Goal: Communication & Community: Ask a question

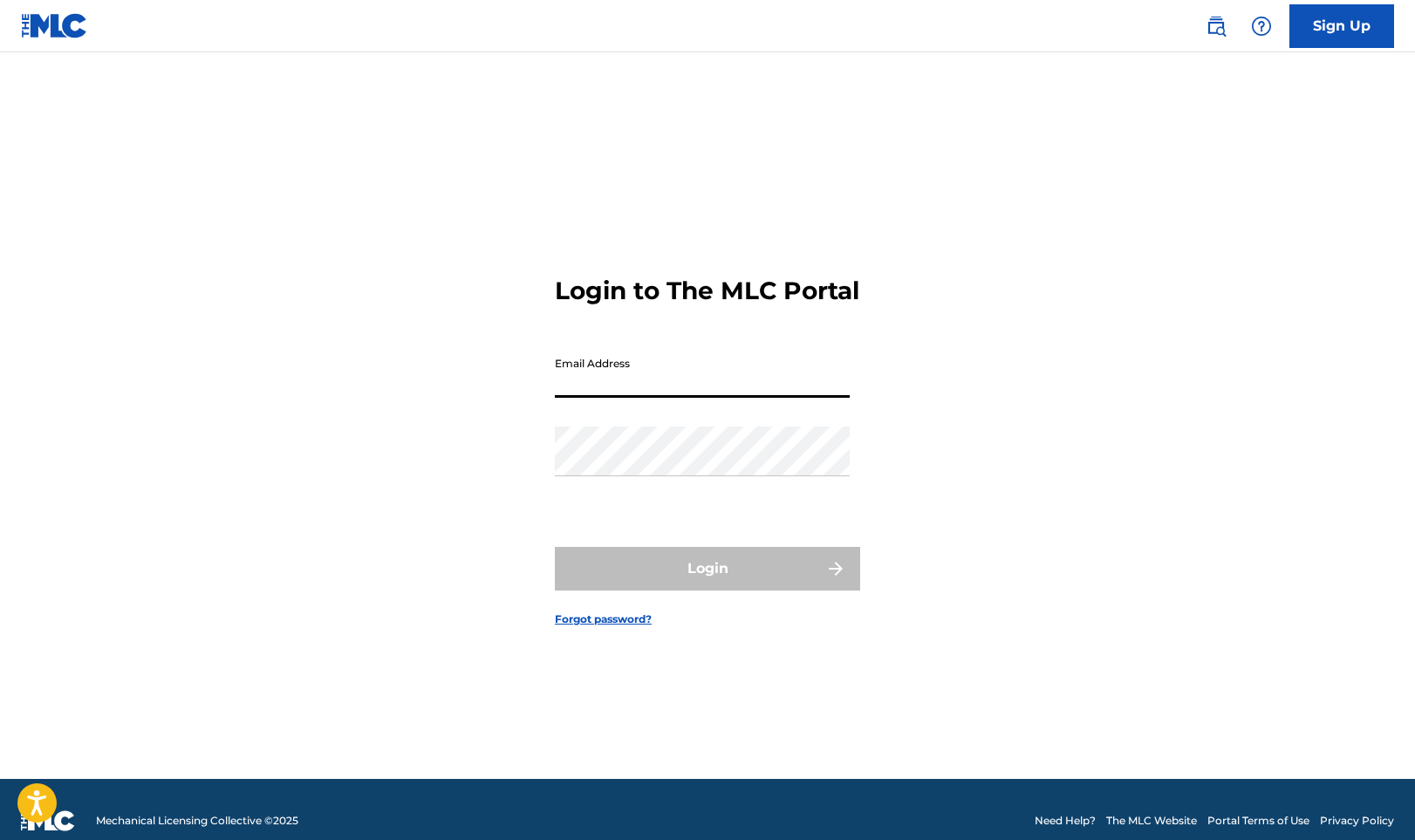
click at [628, 392] on input "Email Address" at bounding box center [702, 373] width 295 height 50
type input "[EMAIL_ADDRESS][PERSON_NAME][DOMAIN_NAME]"
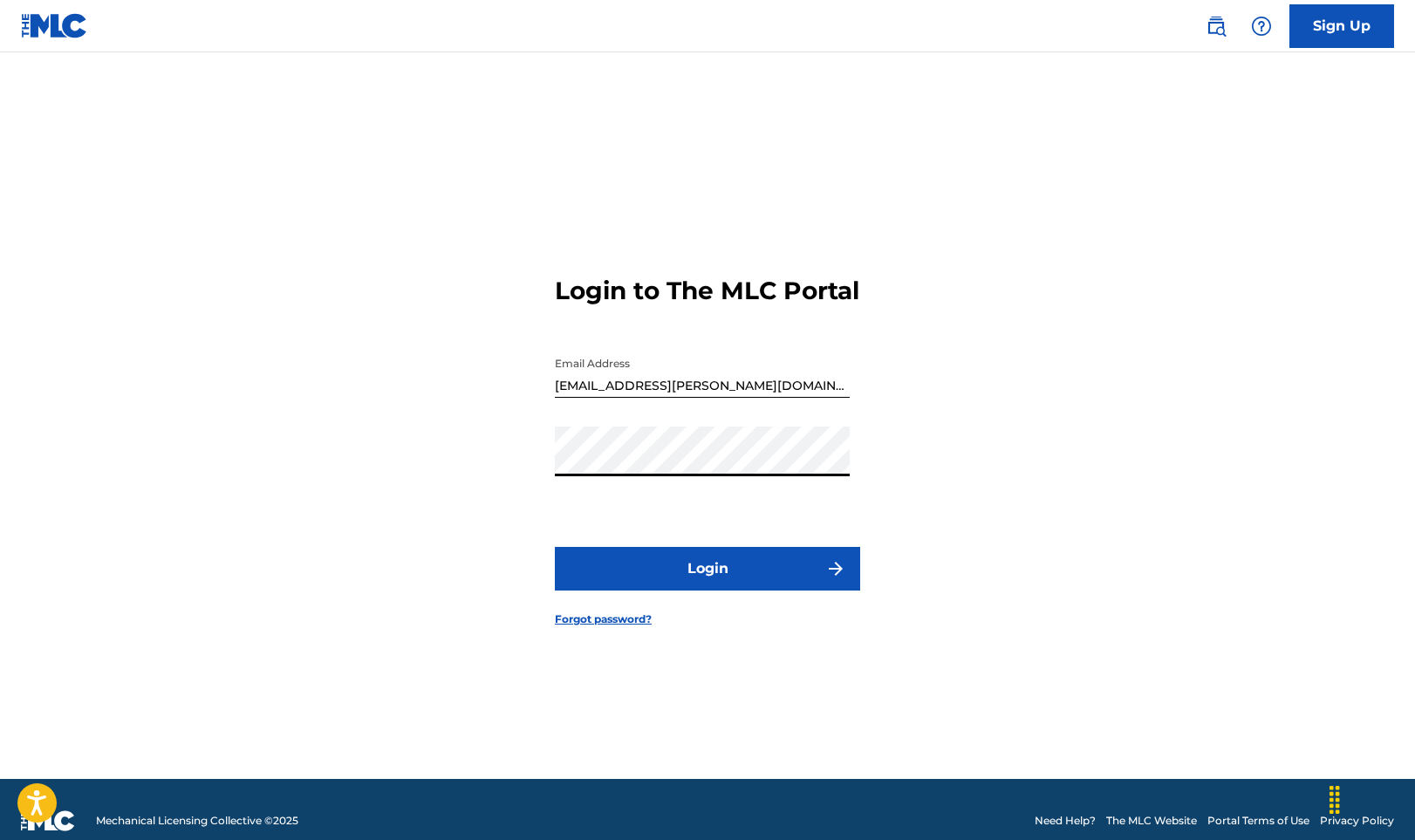
click at [708, 583] on button "Login" at bounding box center [708, 568] width 306 height 44
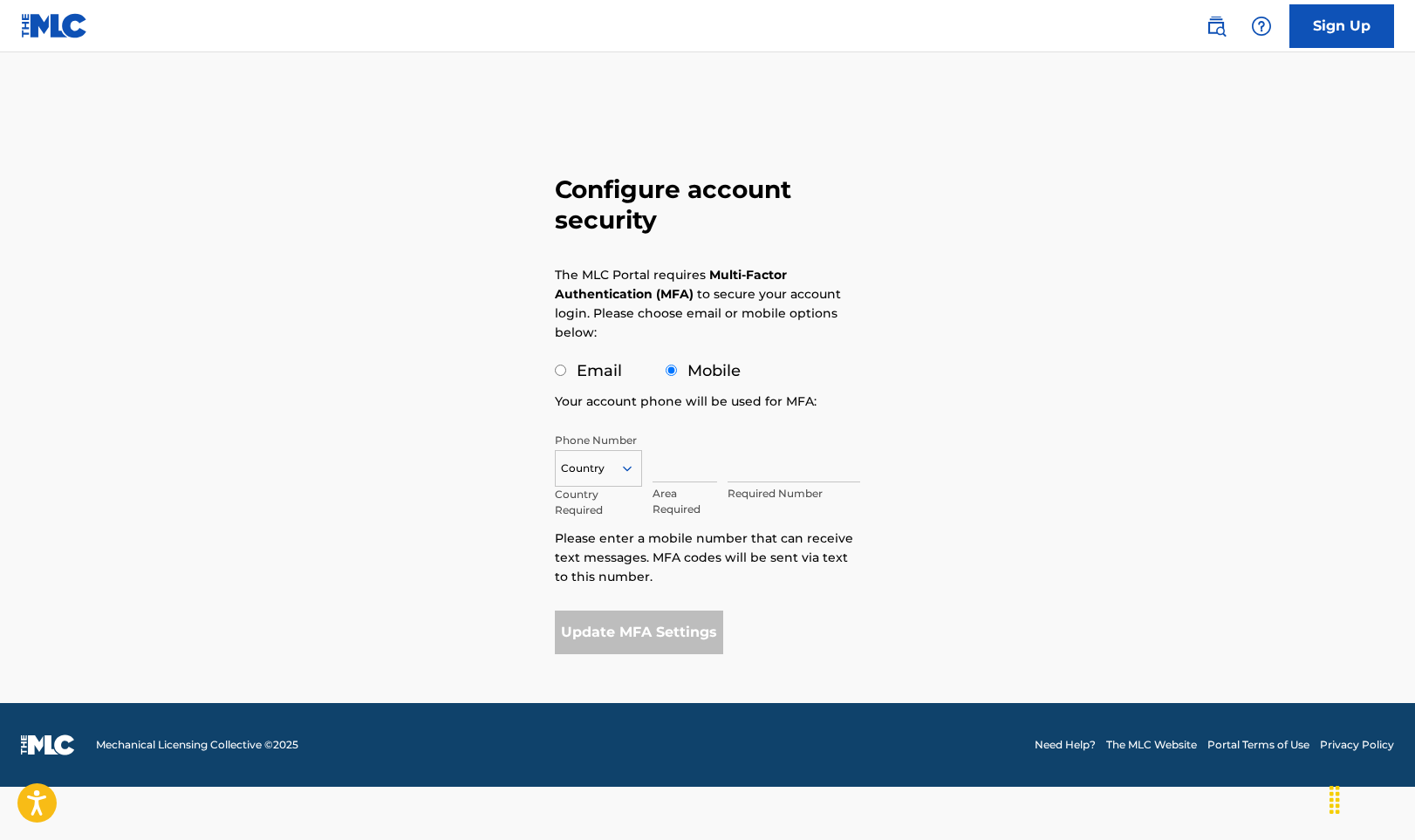
click at [691, 469] on input "text" at bounding box center [684, 458] width 64 height 50
type input "949"
type input "6125741"
click at [615, 627] on button "Update MFA Settings" at bounding box center [639, 632] width 168 height 44
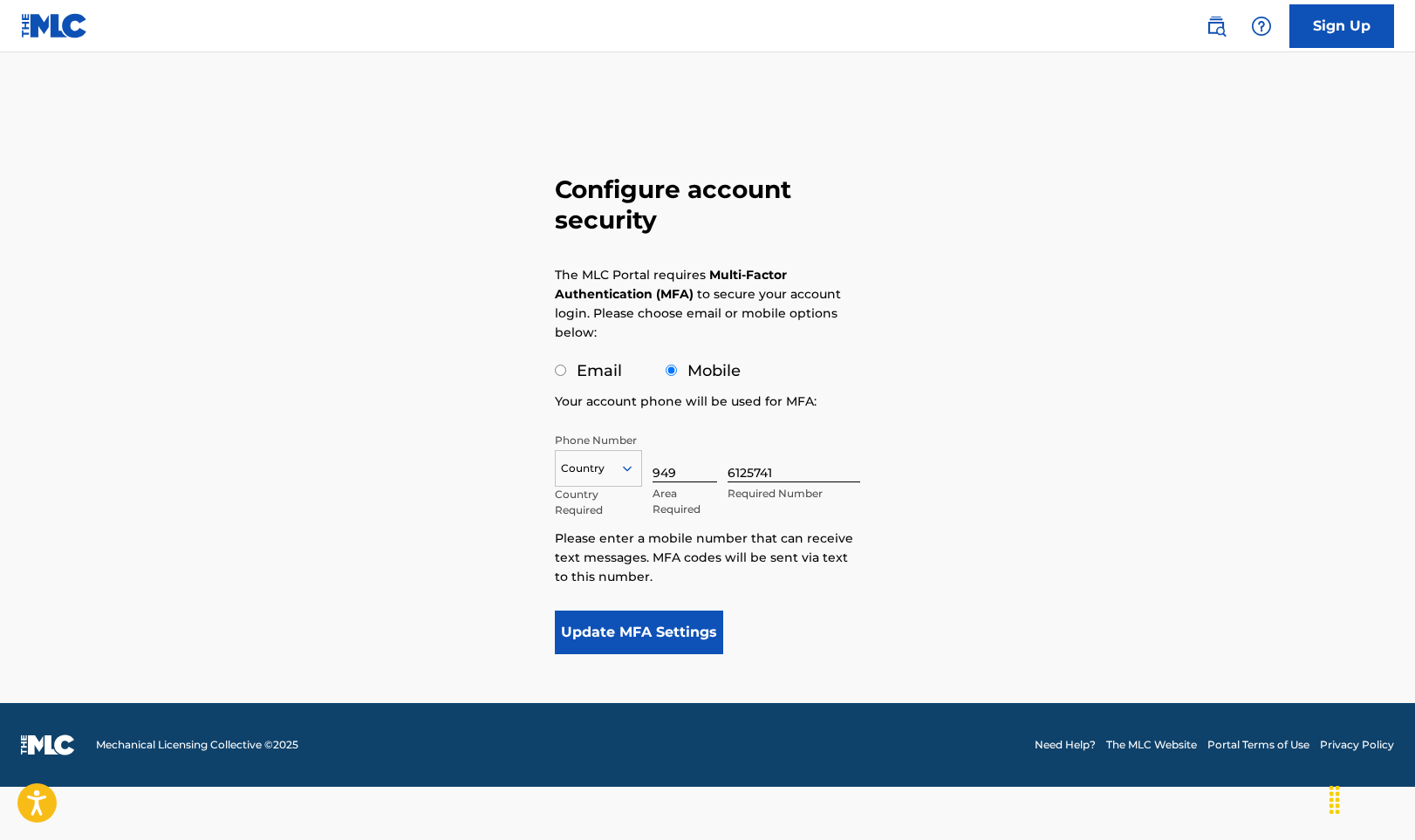
click at [594, 627] on button "Update MFA Settings" at bounding box center [639, 632] width 168 height 44
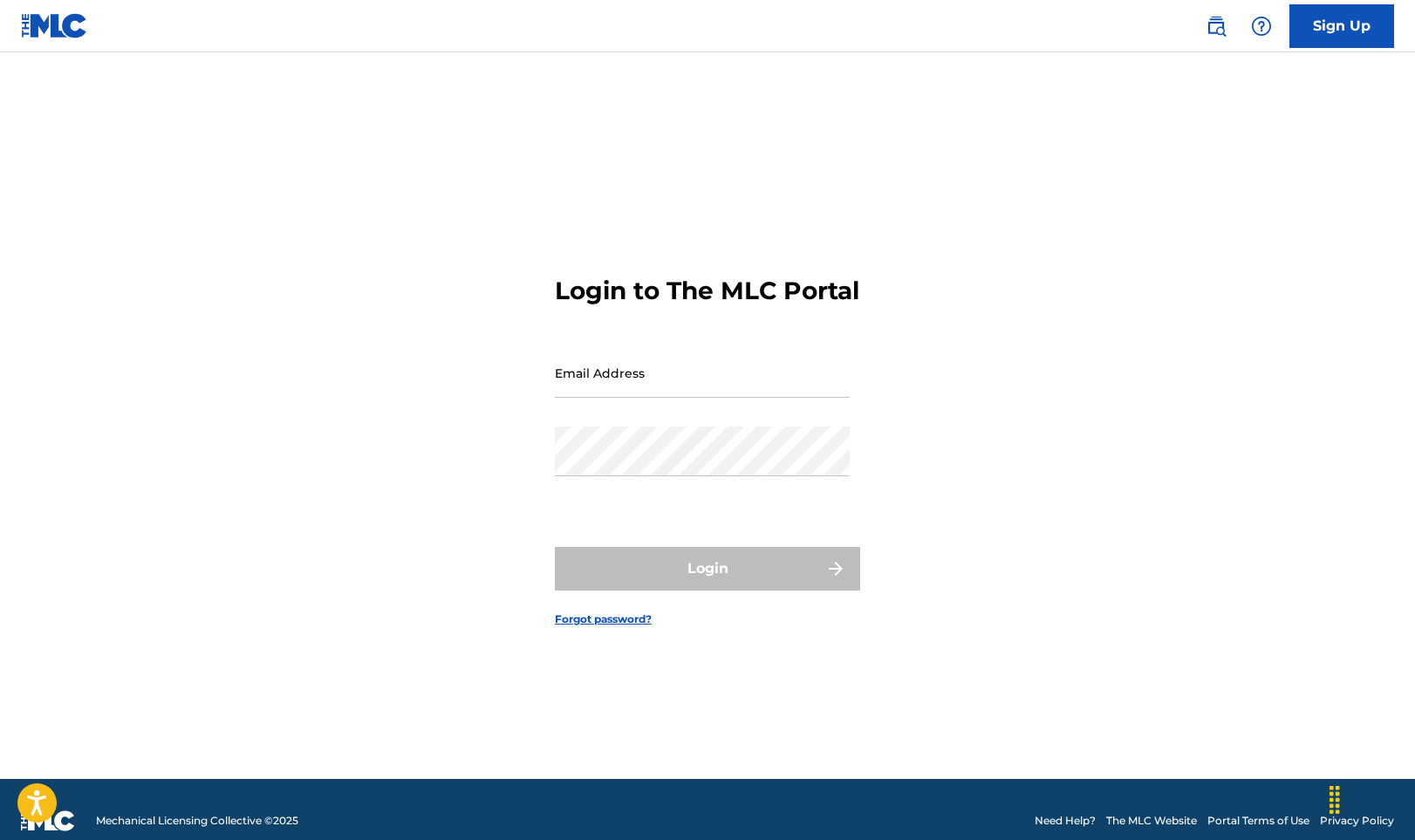
click at [1065, 817] on link "Need Help?" at bounding box center [1065, 821] width 61 height 16
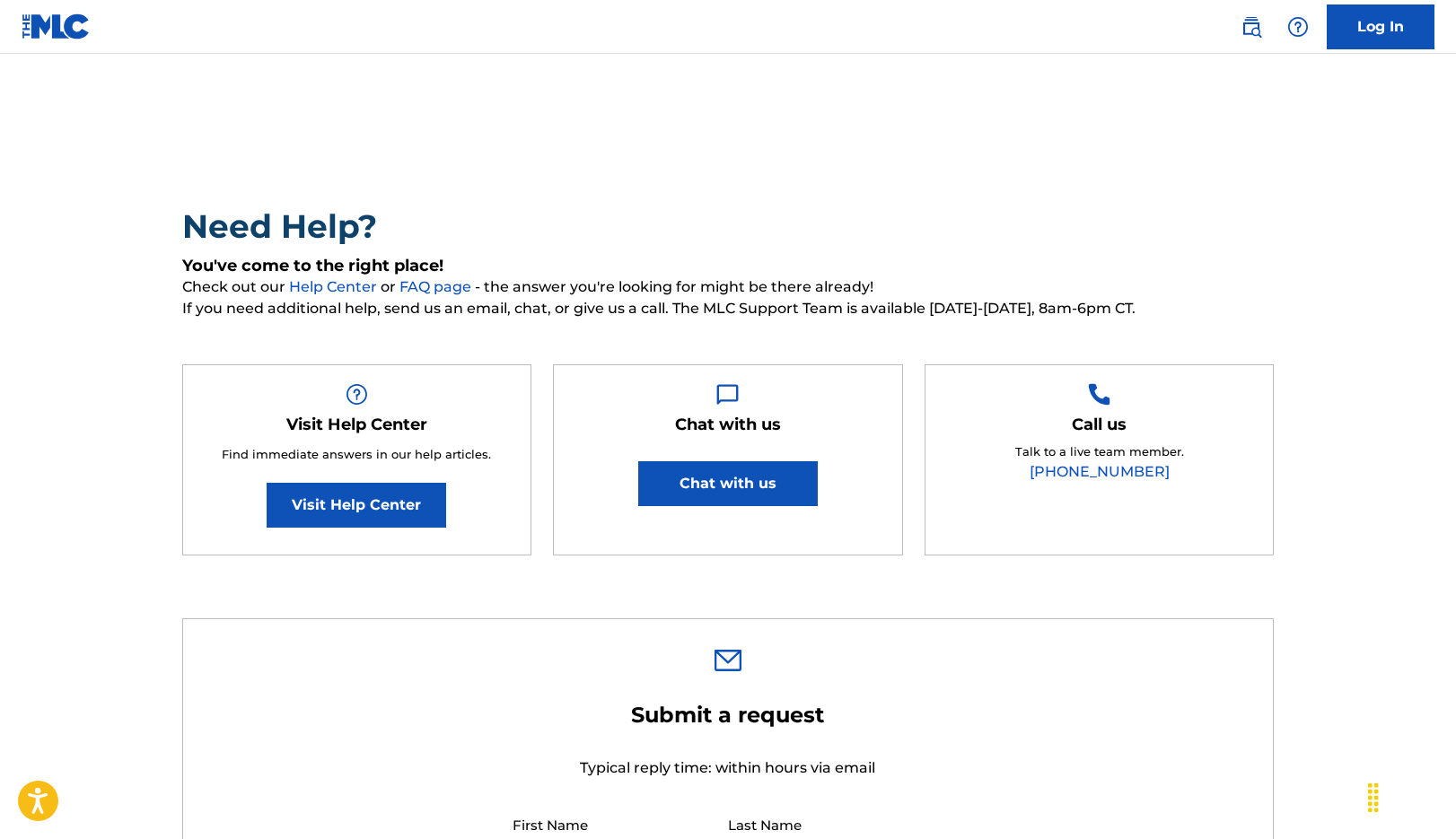
click at [696, 492] on button "Chat with us" at bounding box center [728, 483] width 180 height 45
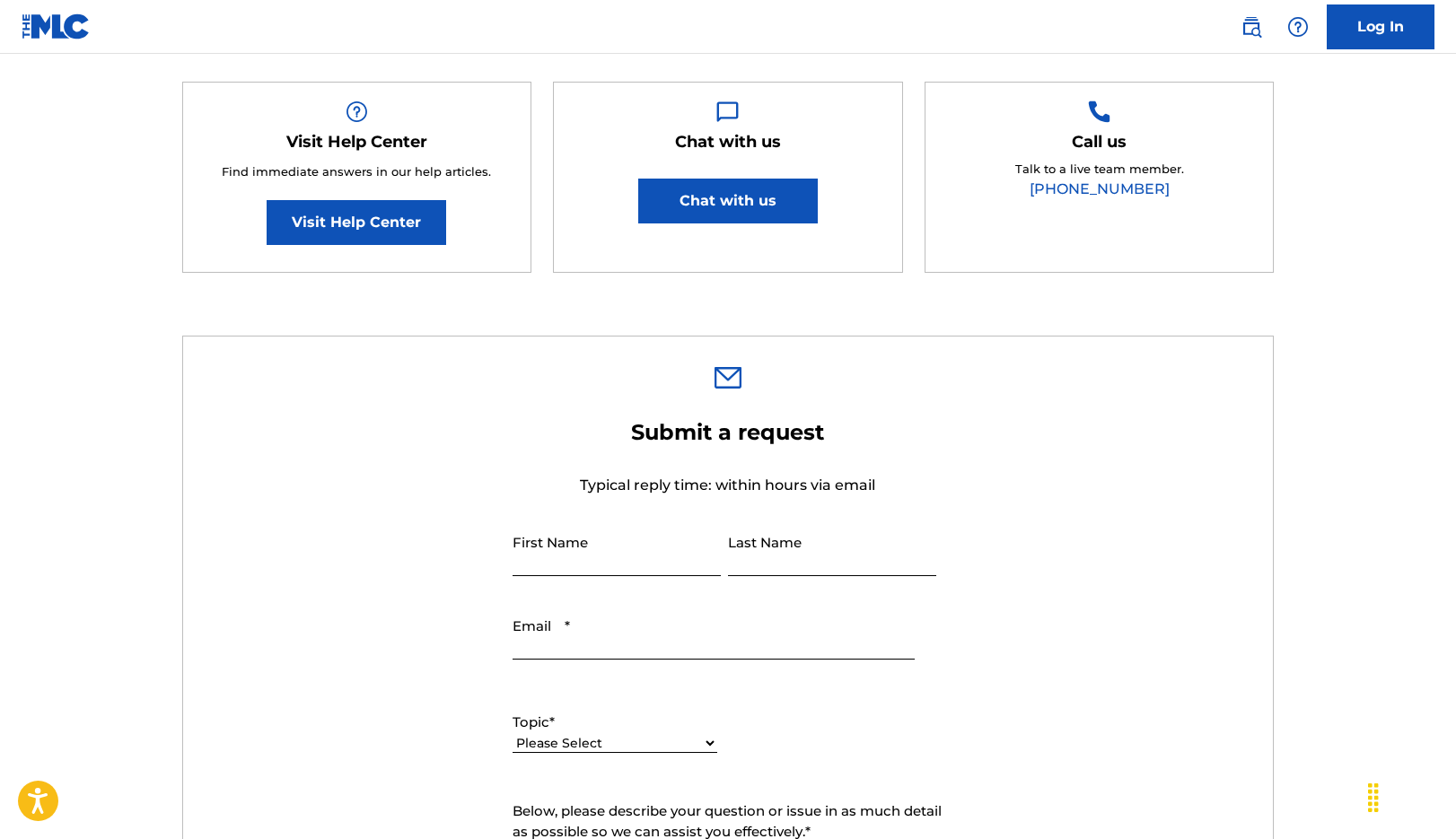
scroll to position [282, 0]
type input "[PERSON_NAME]"
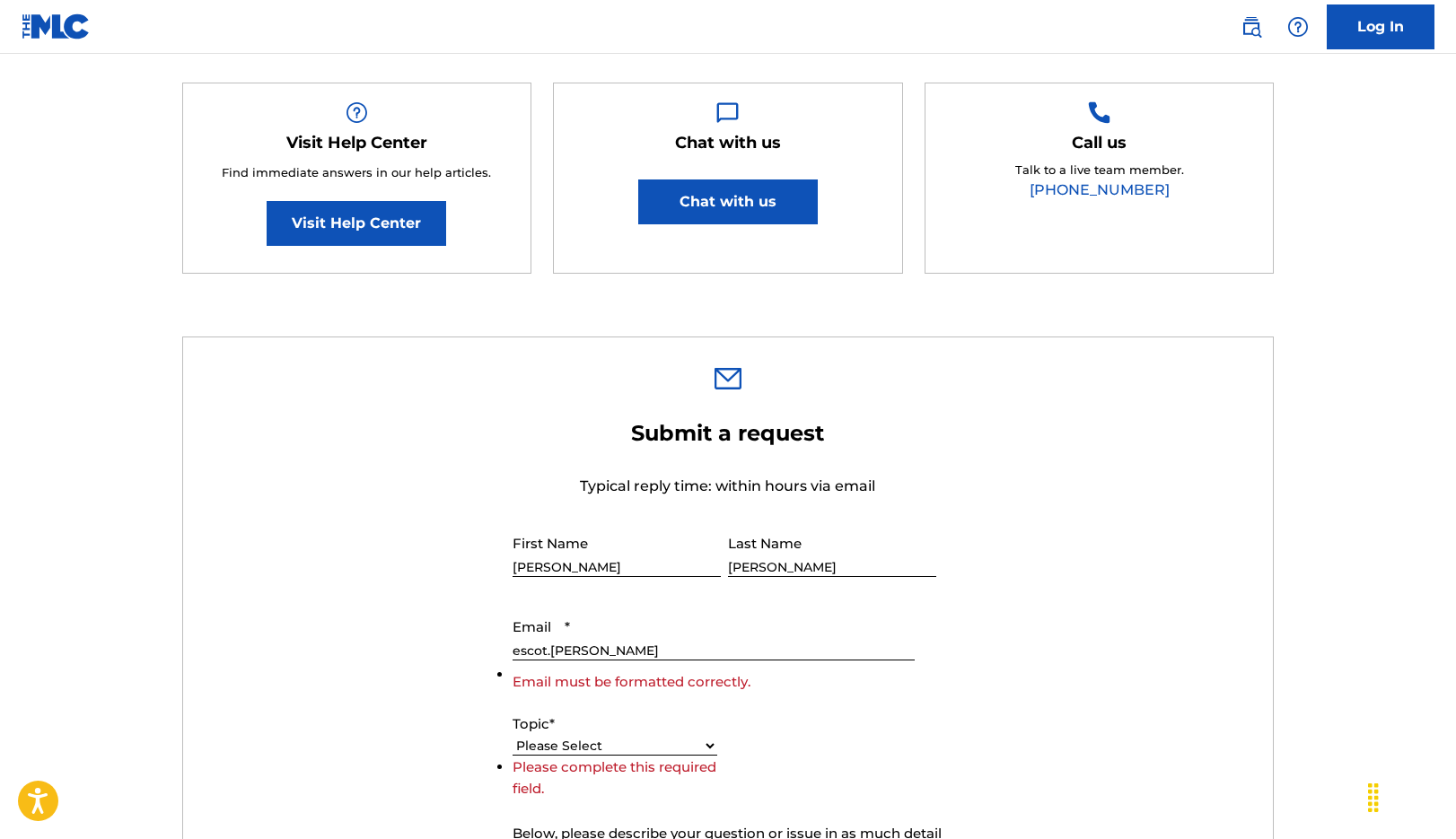
click at [678, 637] on input "escot.[PERSON_NAME]" at bounding box center [713, 635] width 403 height 51
click at [612, 640] on input "escot.[PERSON_NAME]" at bounding box center [713, 635] width 403 height 51
click at [624, 648] on input "escot.robinson" at bounding box center [713, 635] width 403 height 51
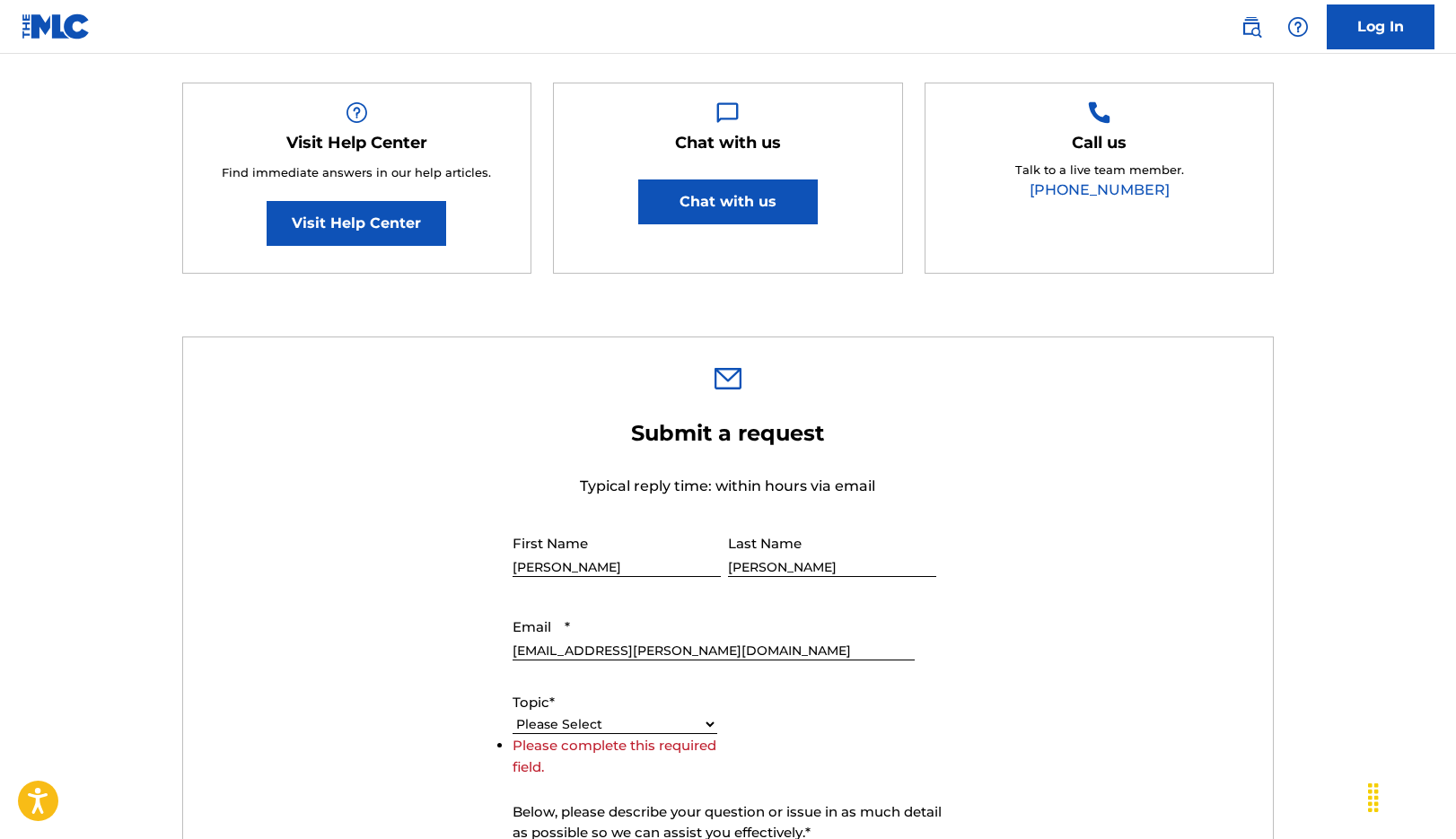
type input "[EMAIL_ADDRESS][PERSON_NAME][DOMAIN_NAME]"
click at [417, 684] on form "Submit a request Typical reply time: within hours via email First Name Ethan La…" at bounding box center [729, 795] width 1091 height 751
select select "I need help with my account"
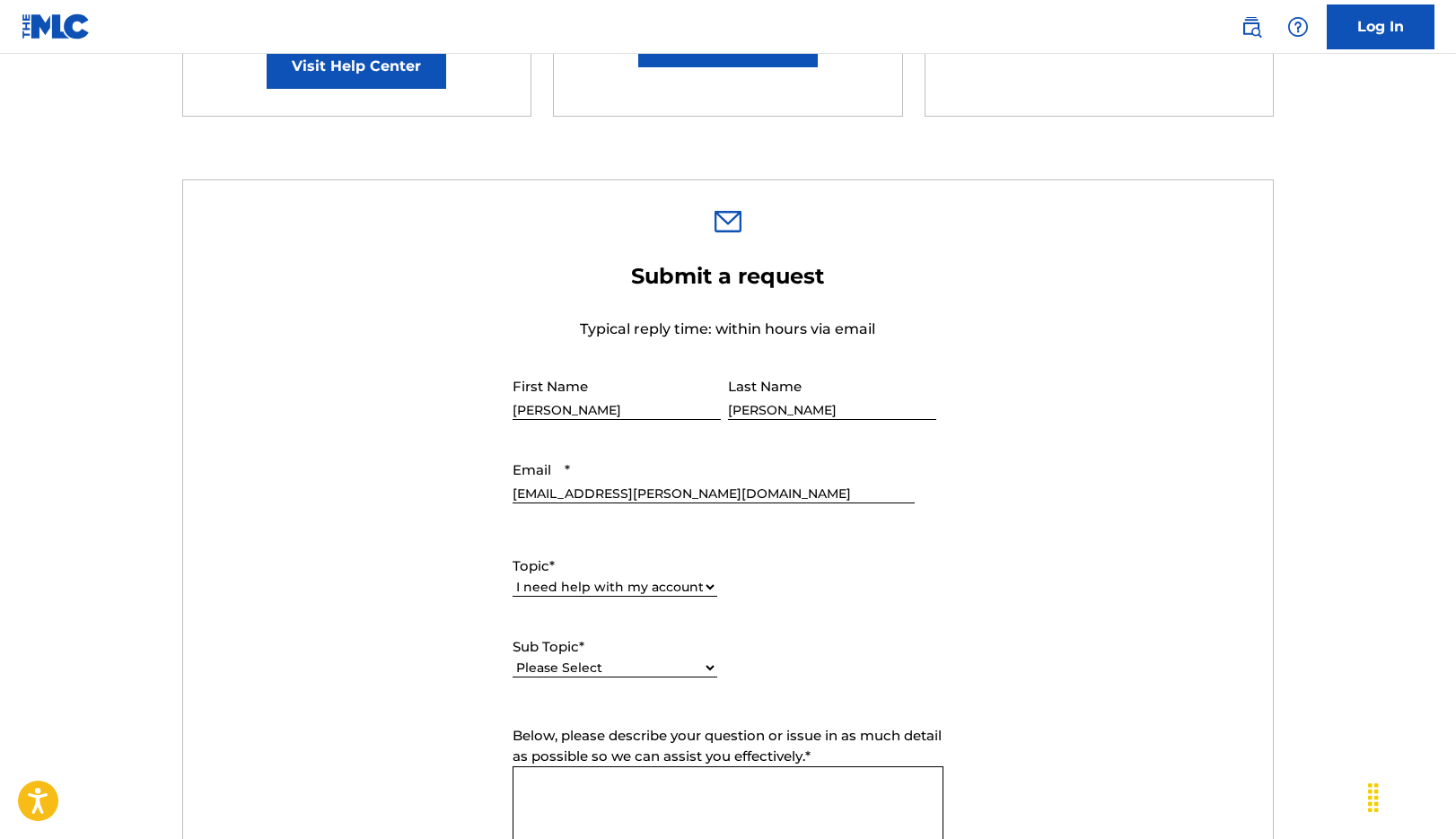
scroll to position [445, 0]
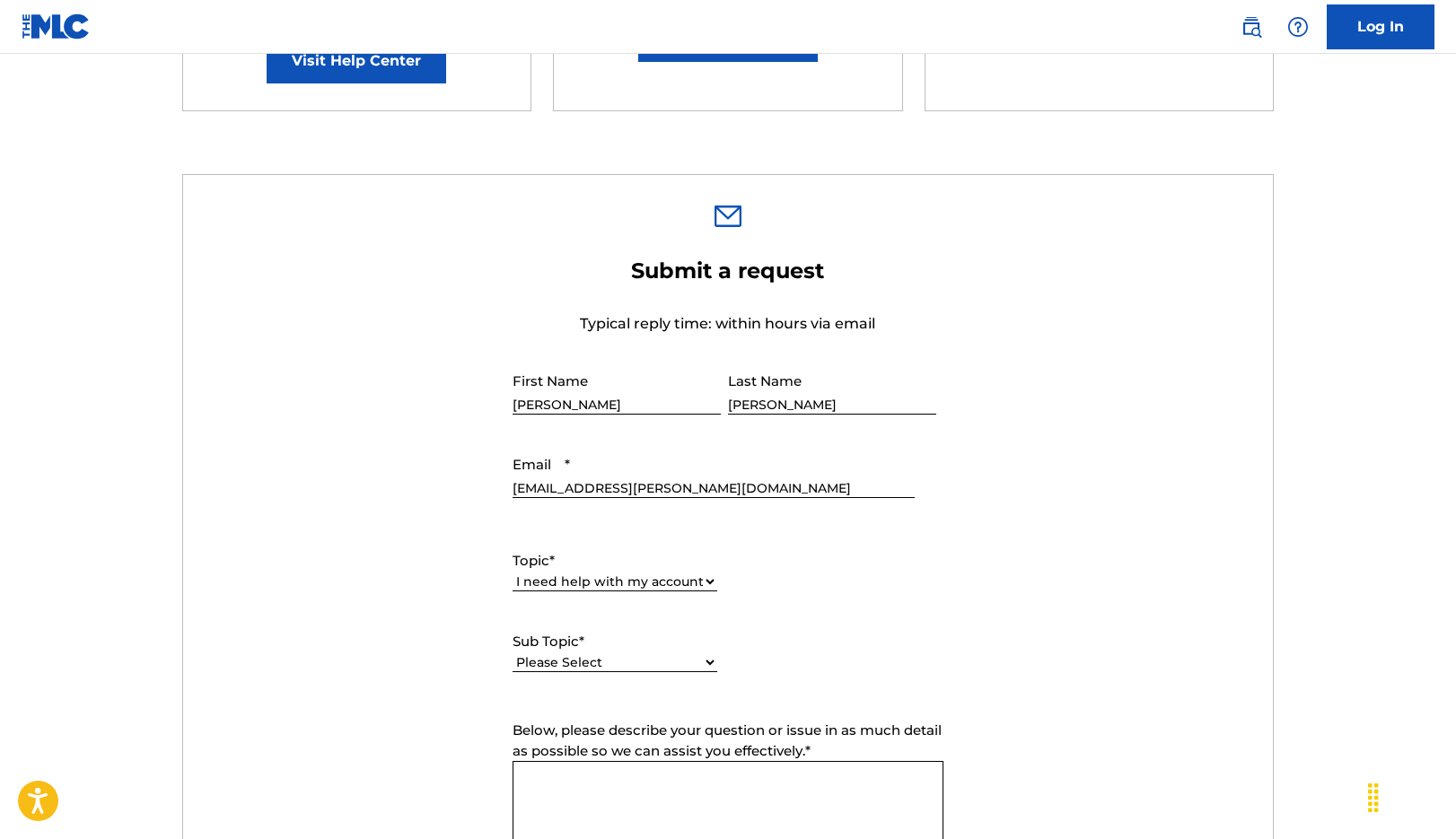
select select "I can't log in to my user account"
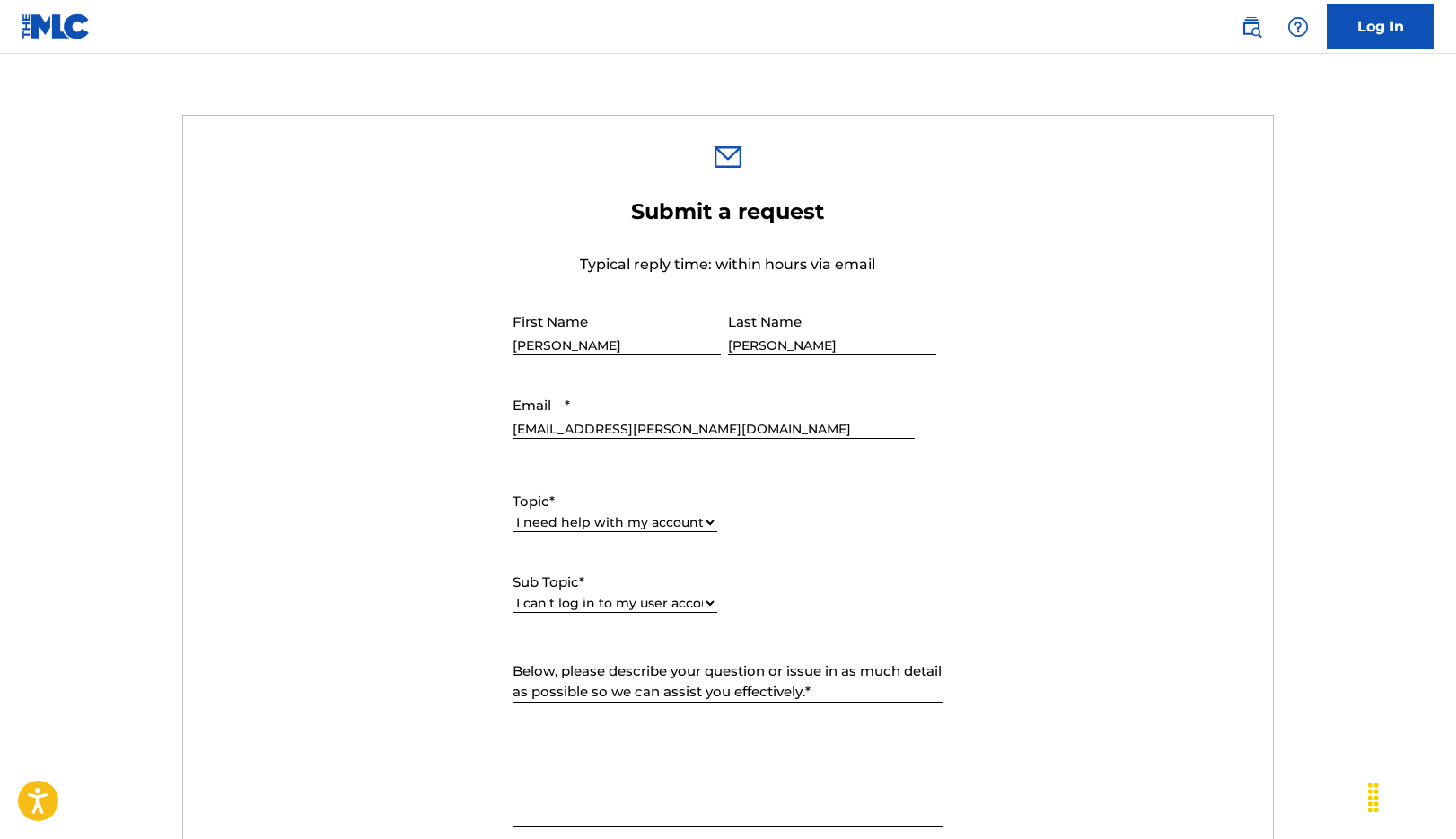
scroll to position [505, 0]
click at [565, 722] on textarea "Below, please describe your question or issue in as much detail as possible so …" at bounding box center [728, 763] width 431 height 126
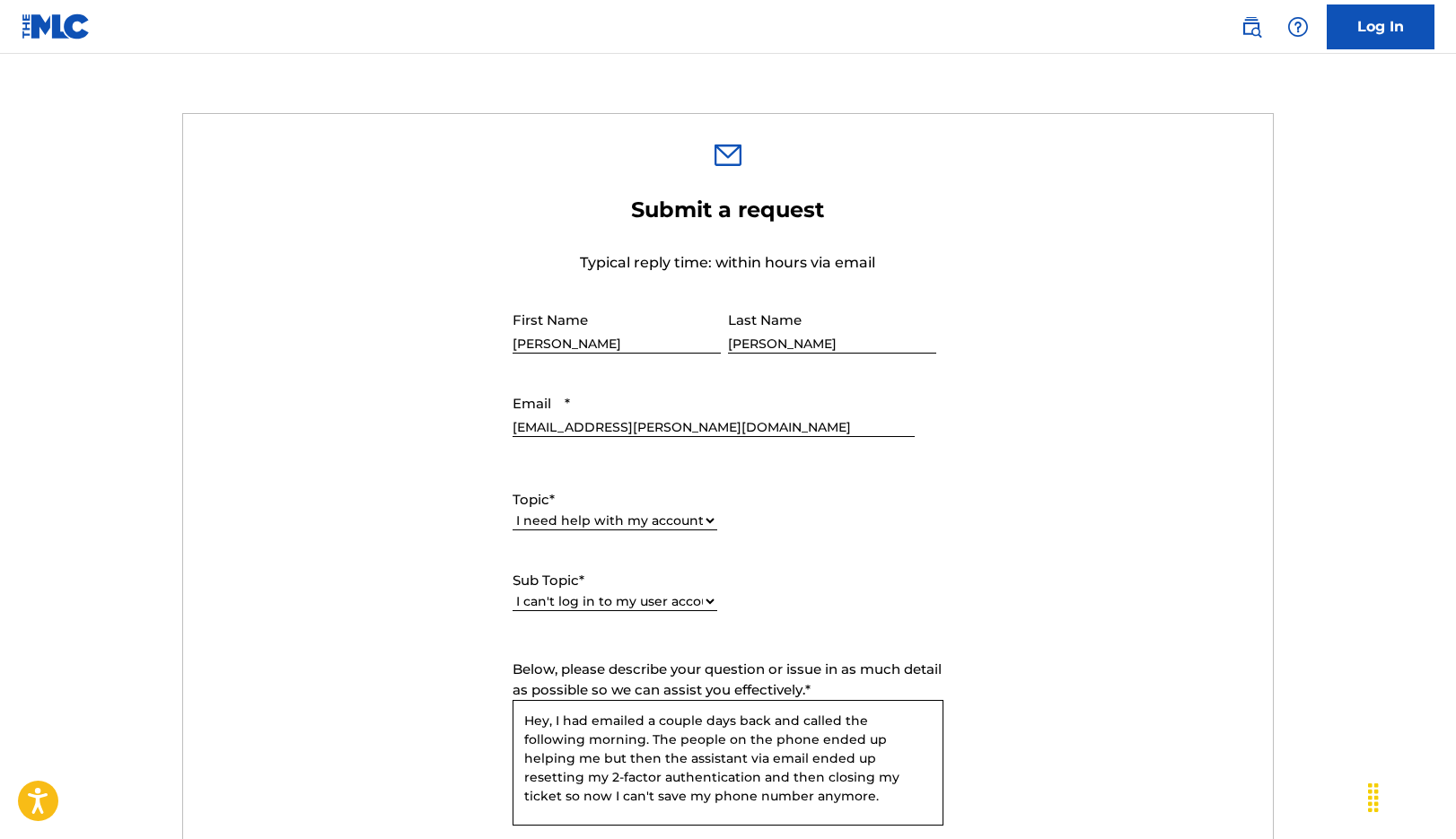
click at [627, 752] on textarea "Hey, I had emailed a couple days back and called the following morning. The peo…" at bounding box center [728, 763] width 431 height 126
click at [634, 739] on textarea "Hey, I had emailed a couple days back and called the following morning. The peo…" at bounding box center [728, 763] width 431 height 126
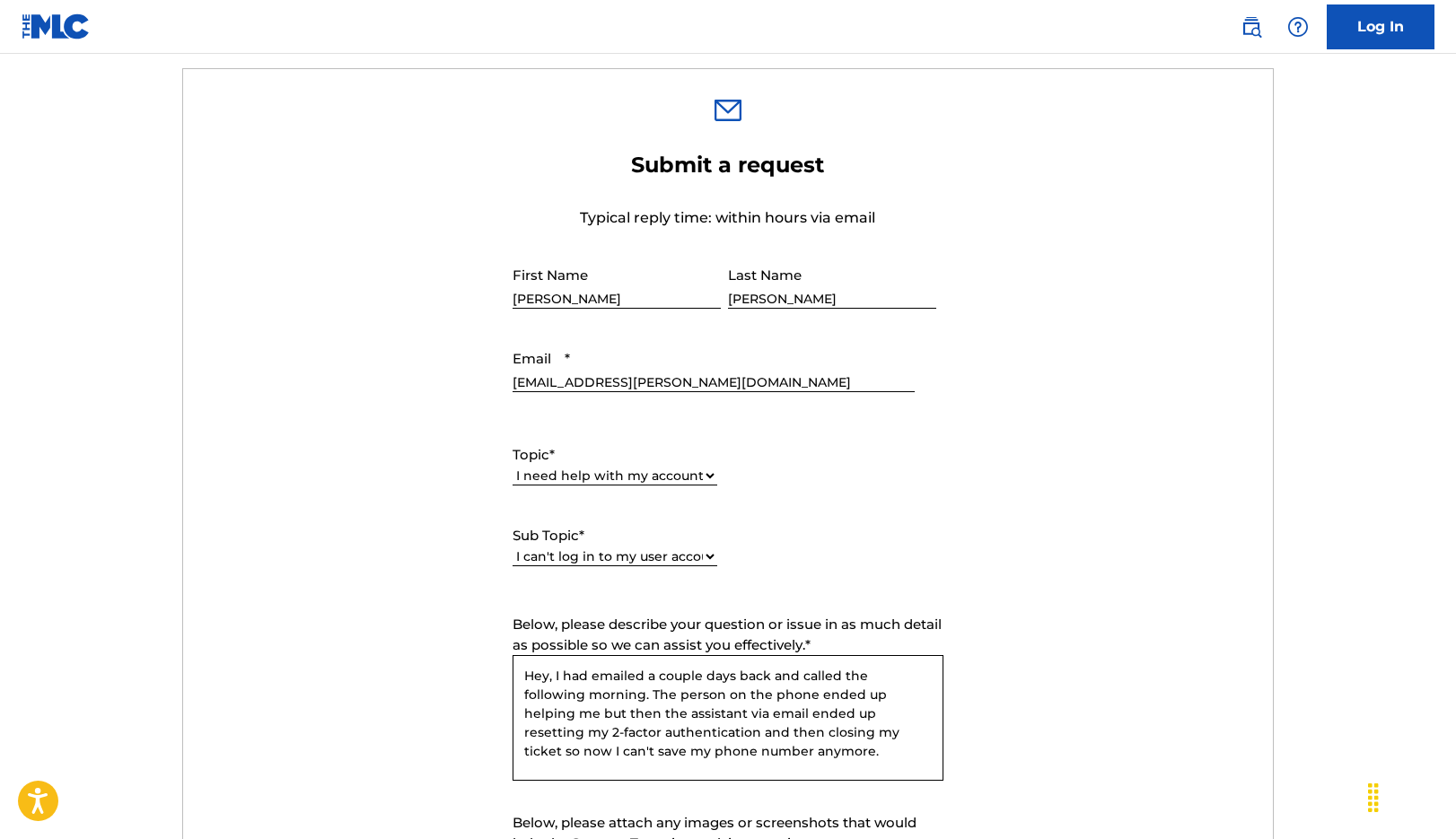
scroll to position [552, 0]
click at [735, 751] on textarea "Hey, I had emailed a couple days back and called the following morning. The per…" at bounding box center [728, 716] width 431 height 126
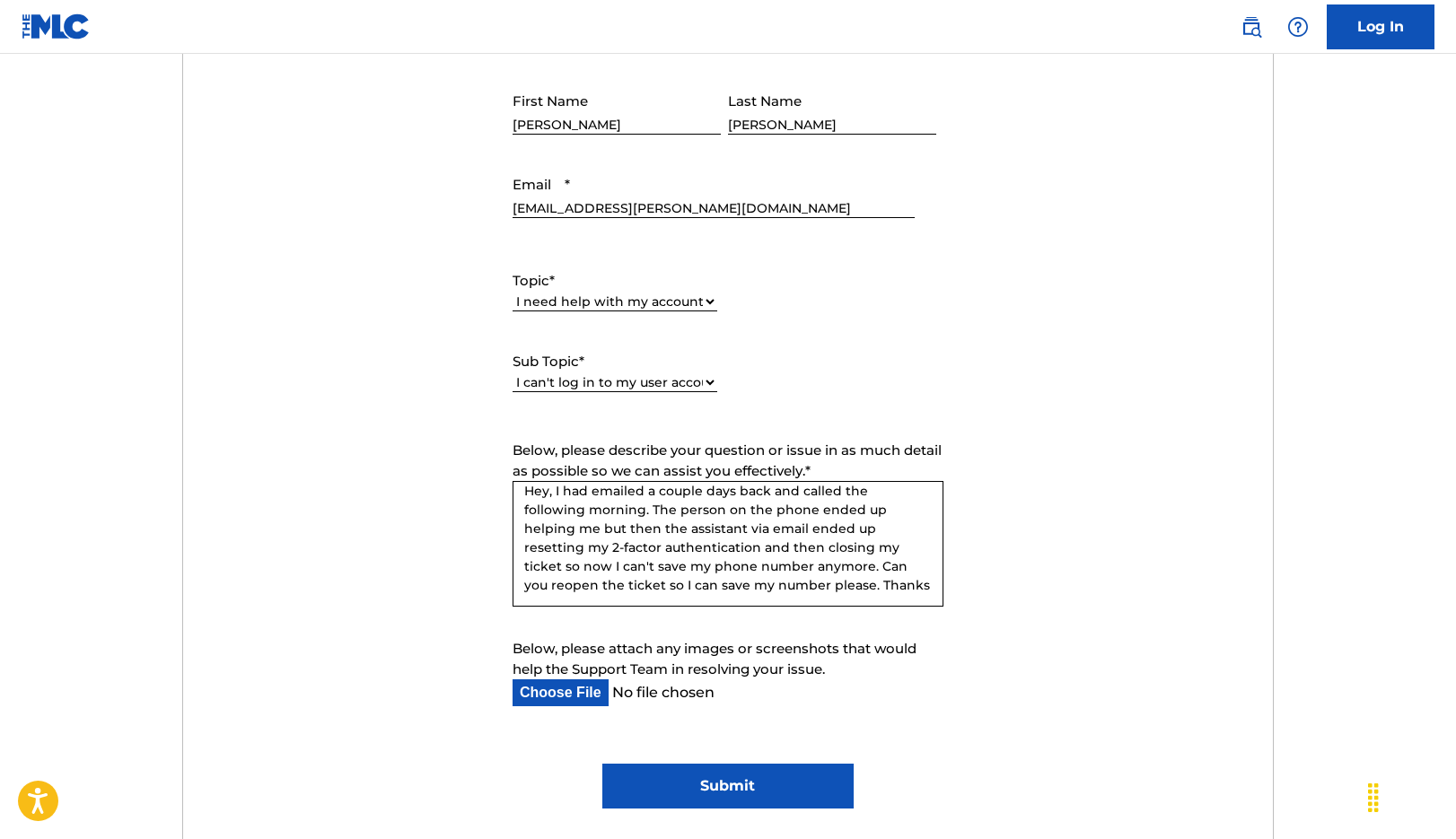
scroll to position [11, 0]
drag, startPoint x: 704, startPoint y: 566, endPoint x: 787, endPoint y: 535, distance: 88.6
click at [787, 535] on textarea "Hey, I had emailed a couple days back and called the following morning. The per…" at bounding box center [728, 544] width 431 height 126
click at [833, 550] on textarea "Hey, I had emailed a couple days back and called the following morning. The per…" at bounding box center [728, 544] width 431 height 126
click at [844, 547] on textarea "Hey, I had emailed a couple days back and called the following morning. The per…" at bounding box center [728, 544] width 431 height 126
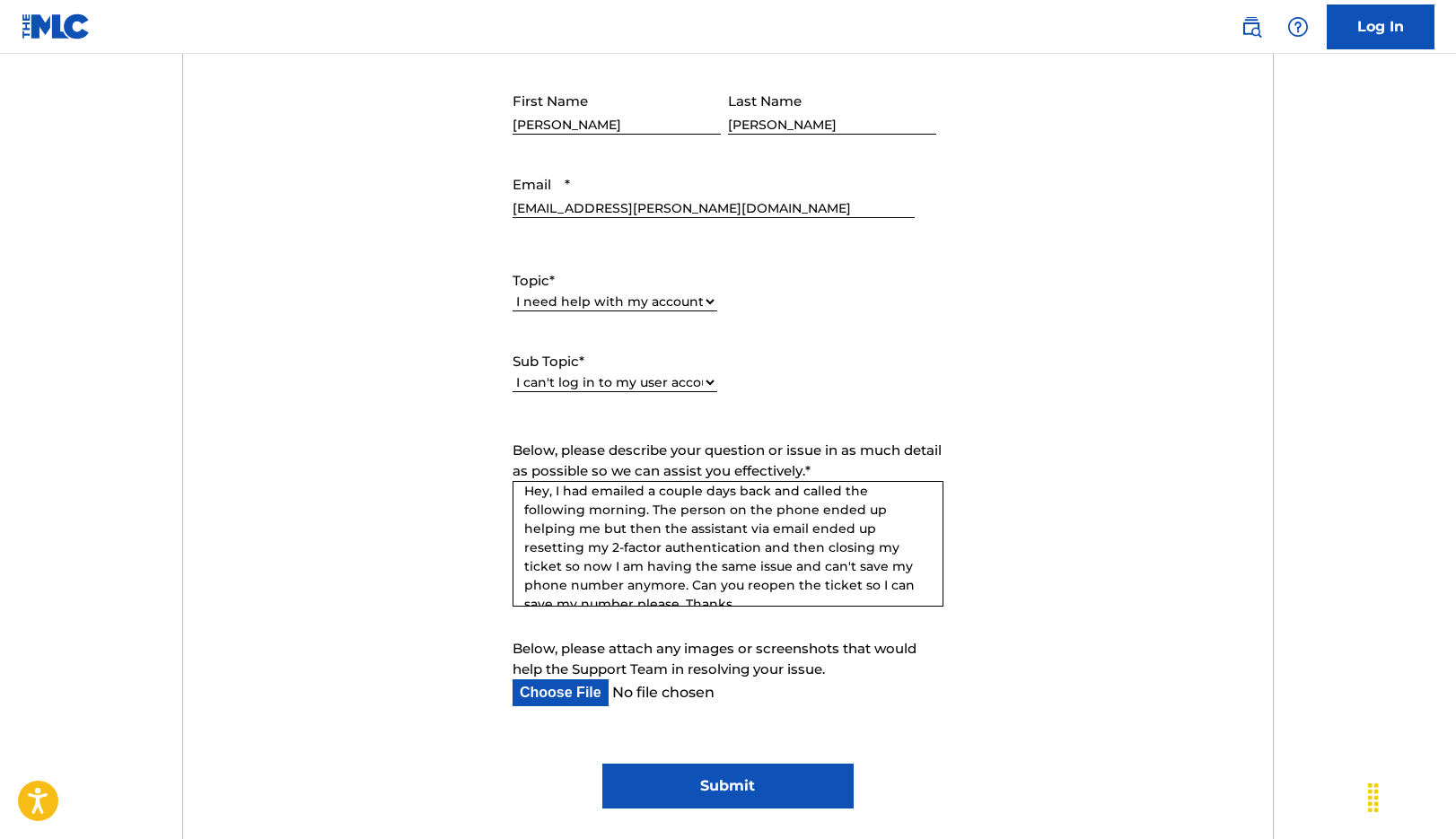
click at [930, 584] on textarea "Hey, I had emailed a couple days back and called the following morning. The per…" at bounding box center [728, 544] width 431 height 126
click at [867, 565] on textarea "Hey, I had emailed a couple days back and called the following morning. The per…" at bounding box center [728, 544] width 431 height 126
click at [926, 591] on textarea "Hey, I had emailed a couple days back and called the following morning. The per…" at bounding box center [728, 544] width 431 height 126
type textarea "Hey, I had emailed a couple days back and called the following morning. The per…"
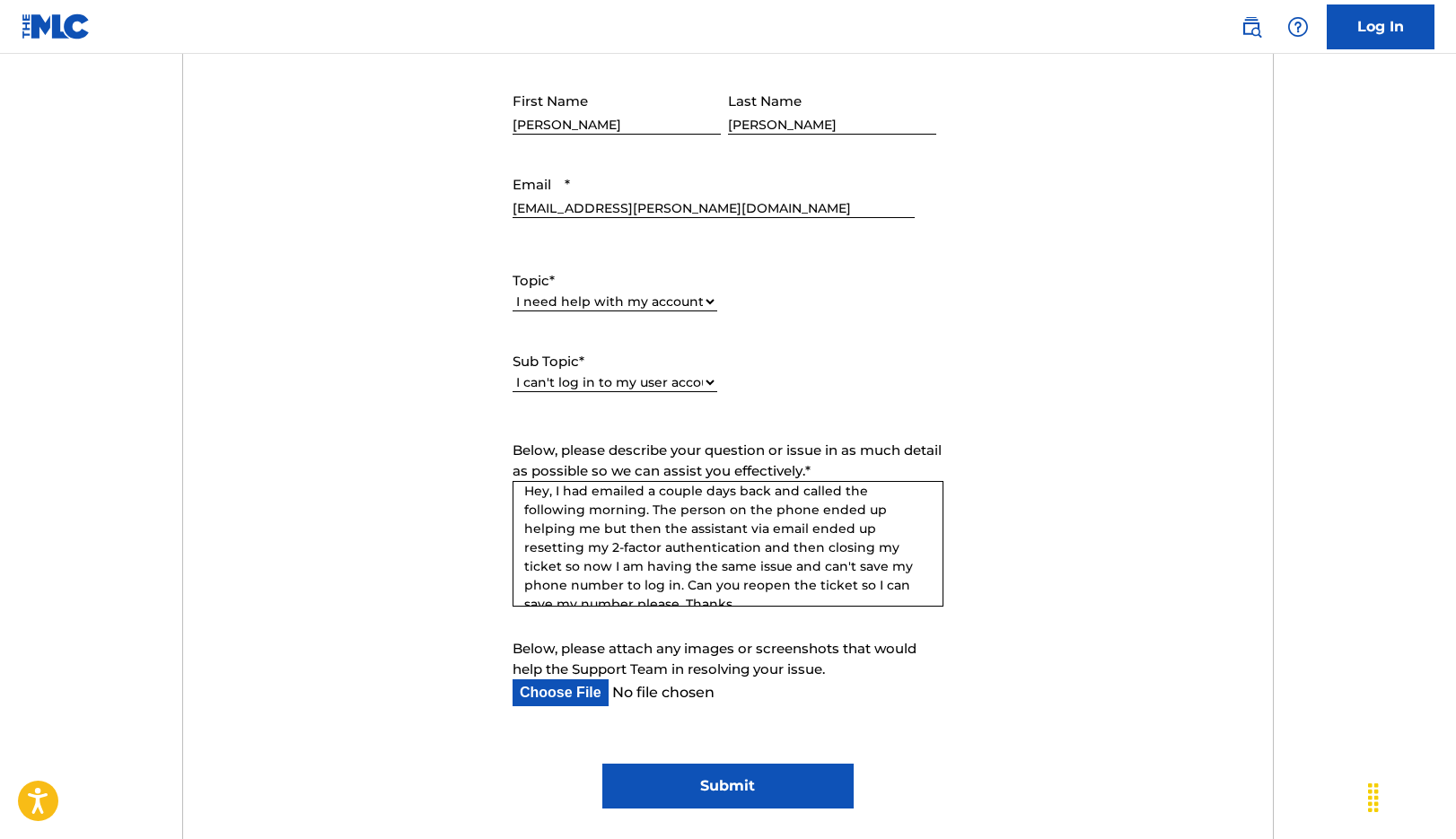
click at [727, 772] on input "Submit" at bounding box center [727, 786] width 250 height 45
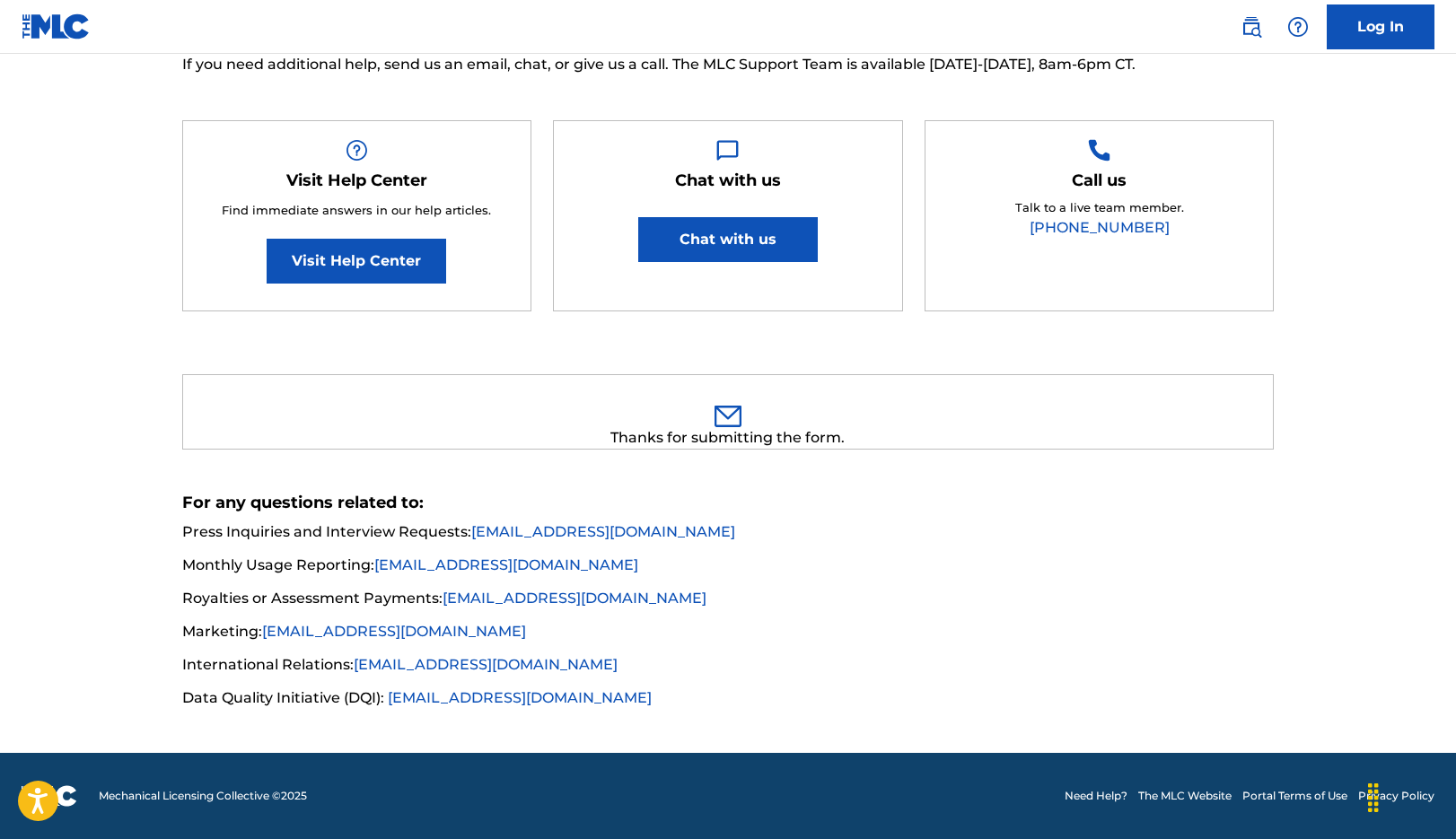
scroll to position [222, 0]
